Goal: Find specific page/section: Find specific page/section

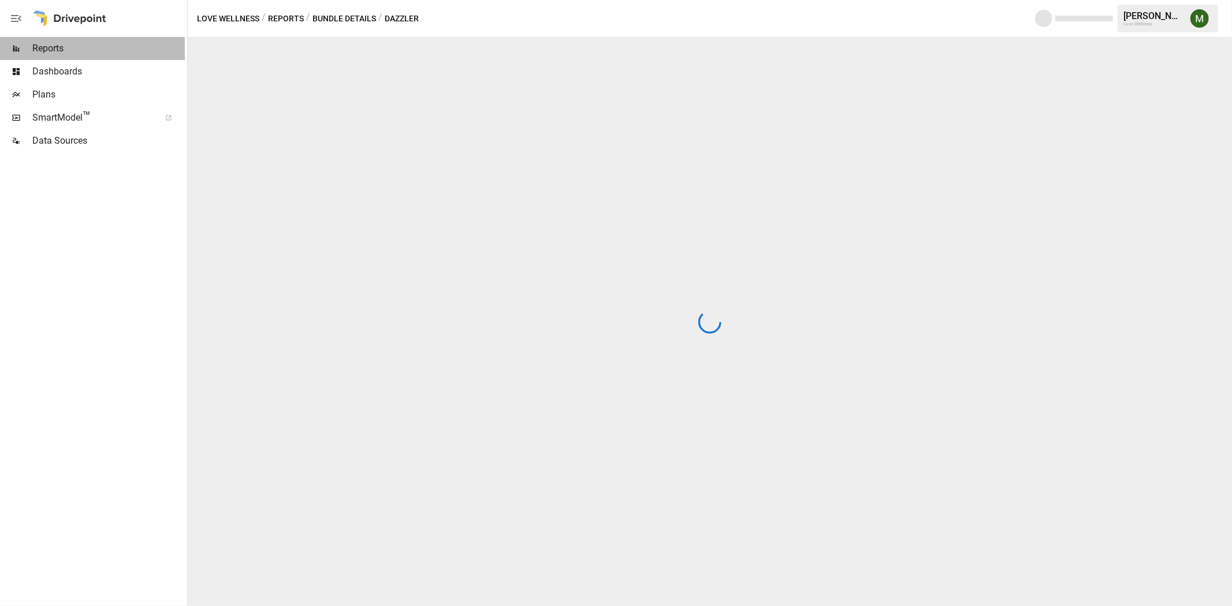
click at [73, 46] on span "Reports" at bounding box center [108, 49] width 152 height 14
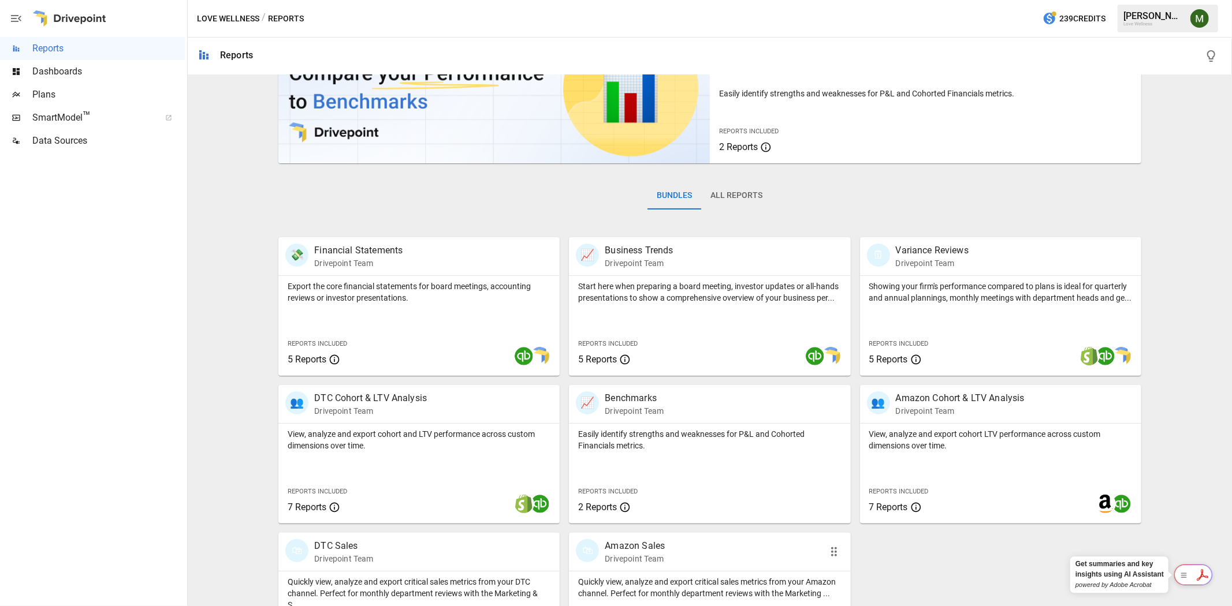
scroll to position [141, 0]
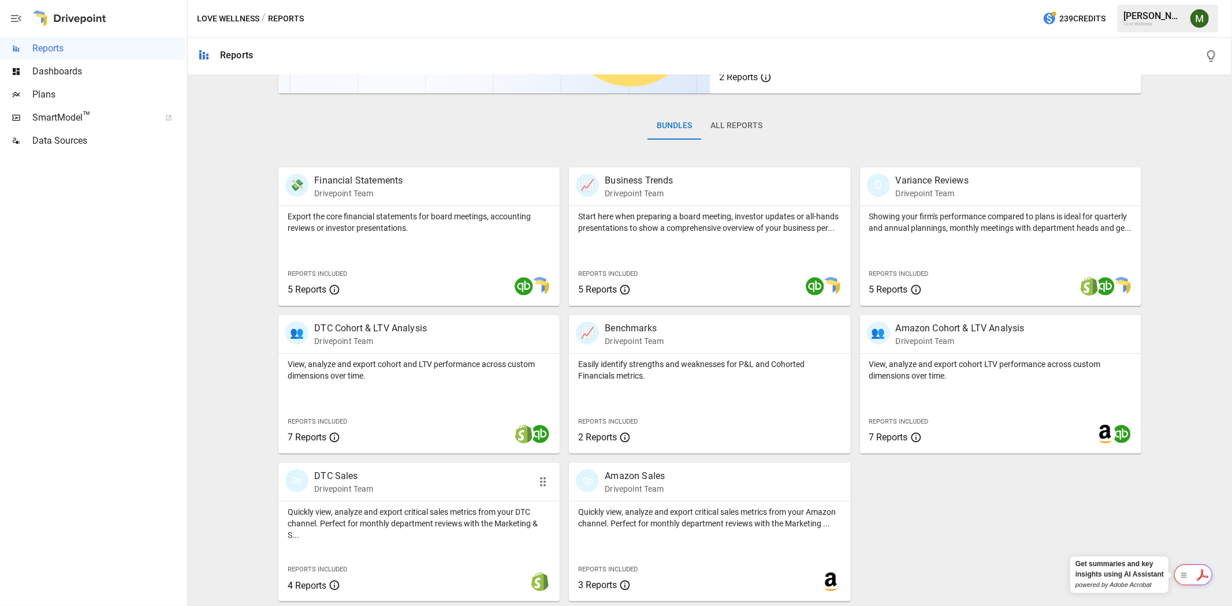
click at [342, 478] on p "DTC Sales" at bounding box center [343, 477] width 59 height 14
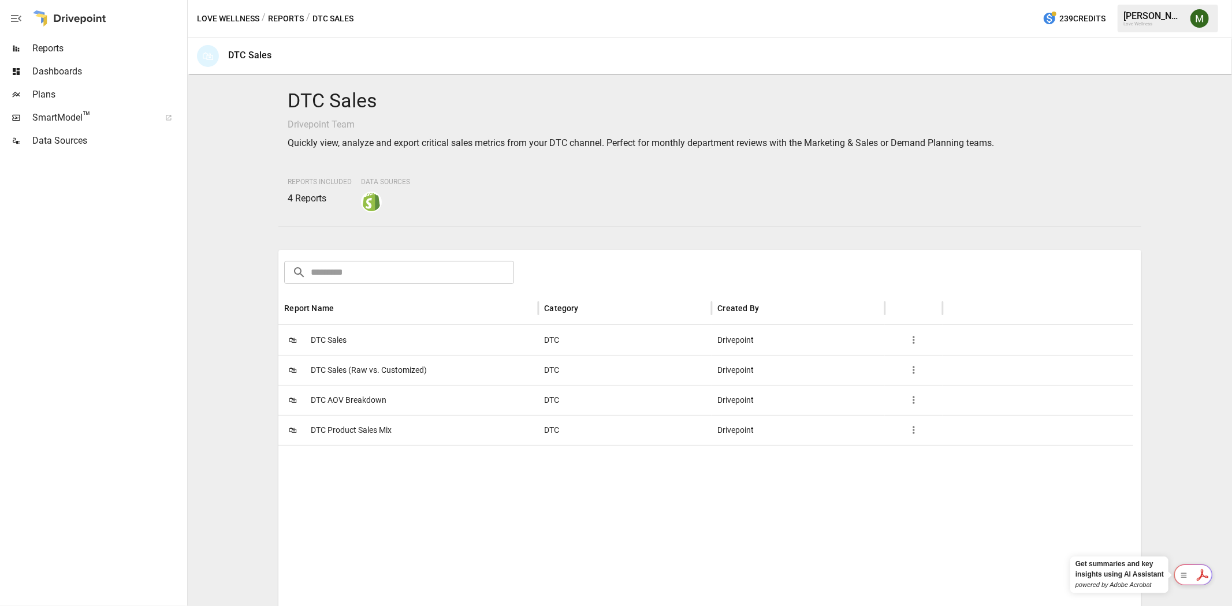
click at [328, 344] on span "DTC Sales" at bounding box center [329, 340] width 36 height 29
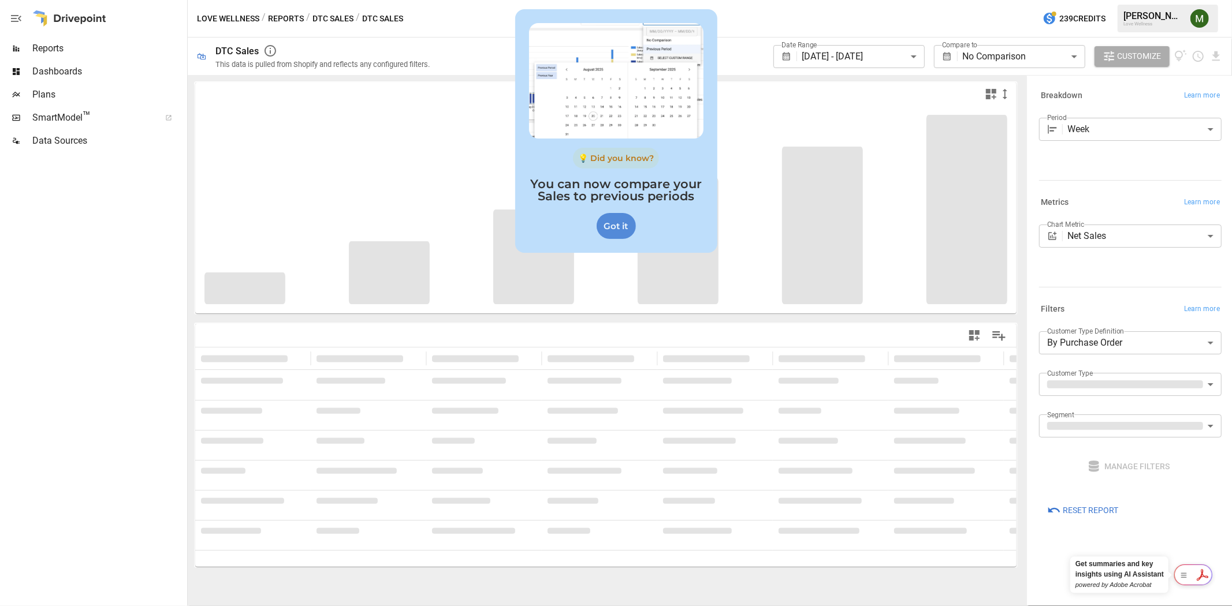
click at [609, 232] on div "Got it" at bounding box center [616, 226] width 39 height 26
